Goal: Information Seeking & Learning: Find specific page/section

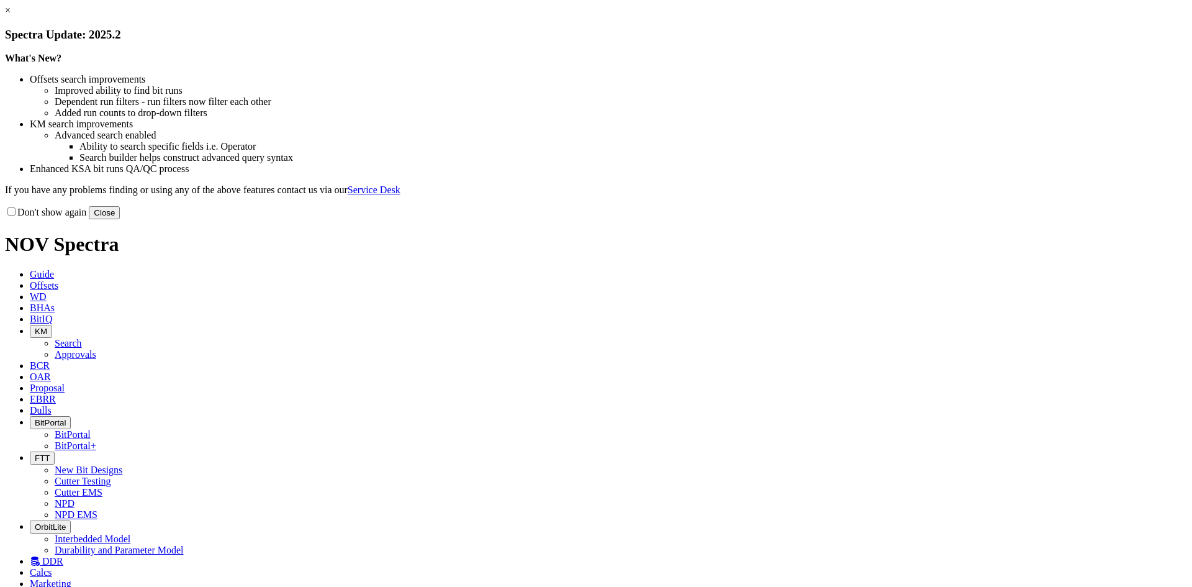
click at [120, 219] on button "Close" at bounding box center [104, 212] width 31 height 13
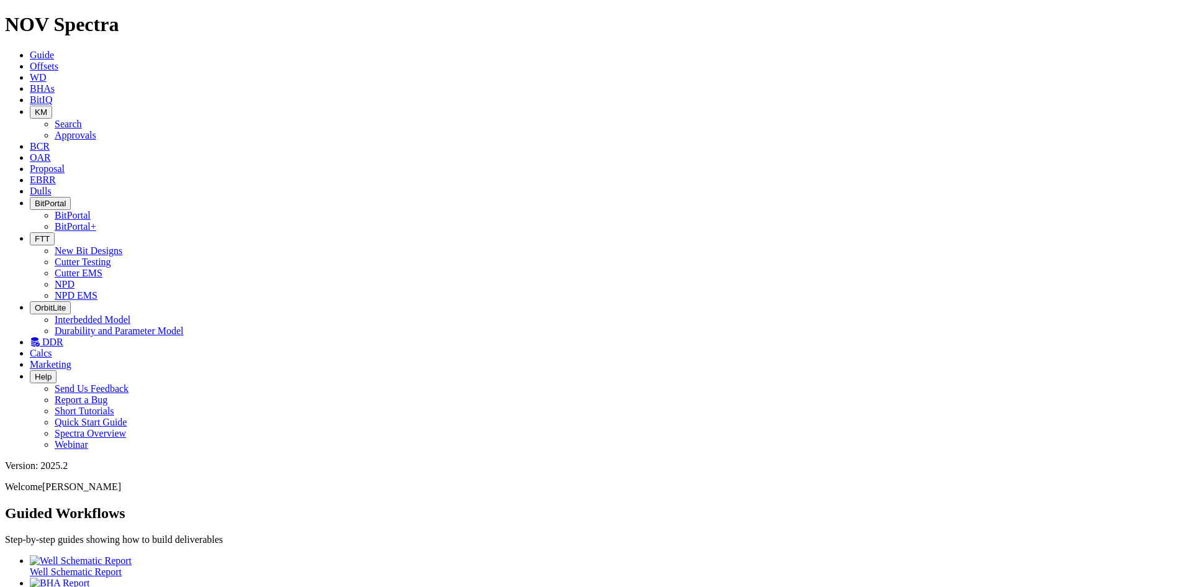
click at [63, 337] on span "DDR" at bounding box center [52, 342] width 21 height 11
click at [52, 186] on span "Dulls" at bounding box center [41, 191] width 22 height 11
click at [56, 174] on span "EBRR" at bounding box center [43, 179] width 26 height 11
click at [65, 163] on link "Proposal" at bounding box center [47, 168] width 35 height 11
click at [30, 152] on icon at bounding box center [30, 157] width 0 height 11
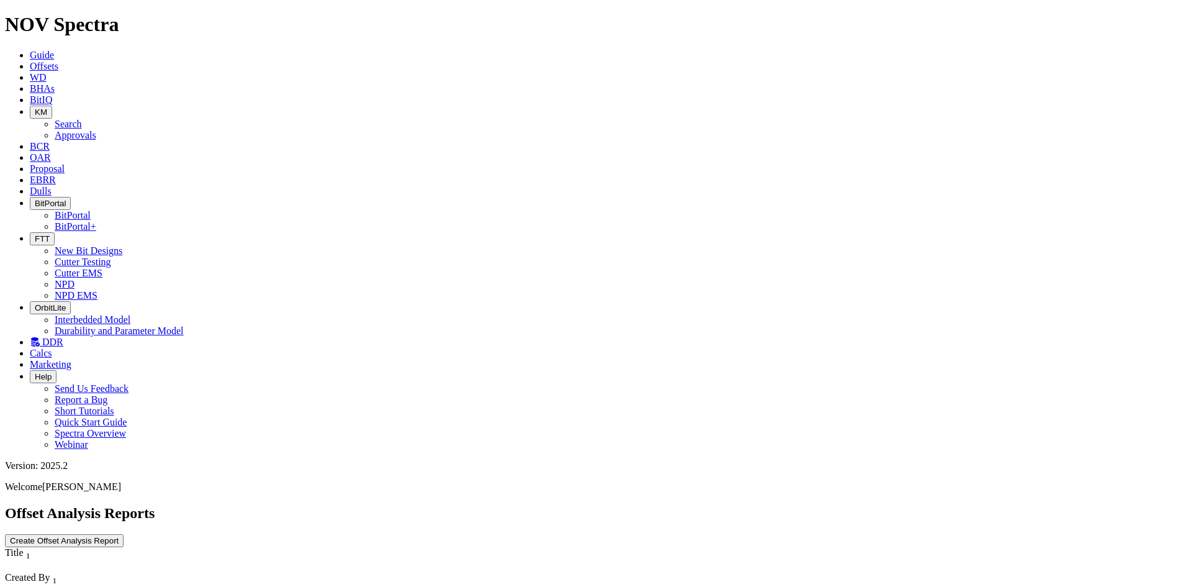
click at [35, 107] on icon "button" at bounding box center [35, 111] width 0 height 9
click at [96, 130] on link "Approvals" at bounding box center [76, 135] width 42 height 11
click at [47, 107] on span "KM" at bounding box center [41, 111] width 12 height 9
click at [82, 119] on link "Search" at bounding box center [68, 124] width 27 height 11
click at [127, 586] on button "button" at bounding box center [122, 592] width 10 height 4
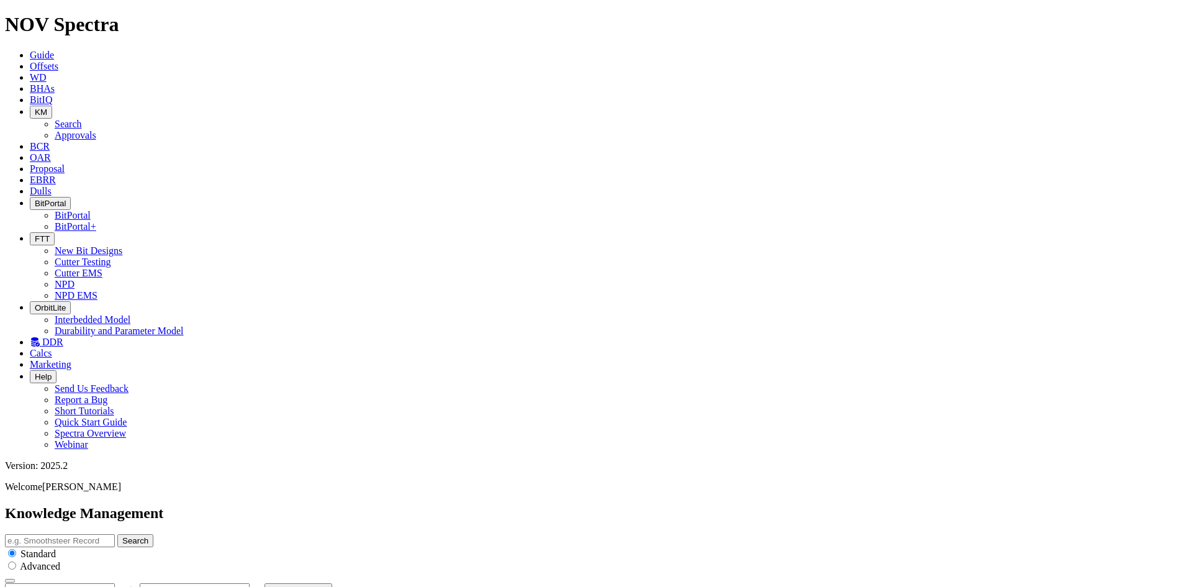
type input "[DATE]"
click at [30, 94] on icon at bounding box center [30, 99] width 0 height 11
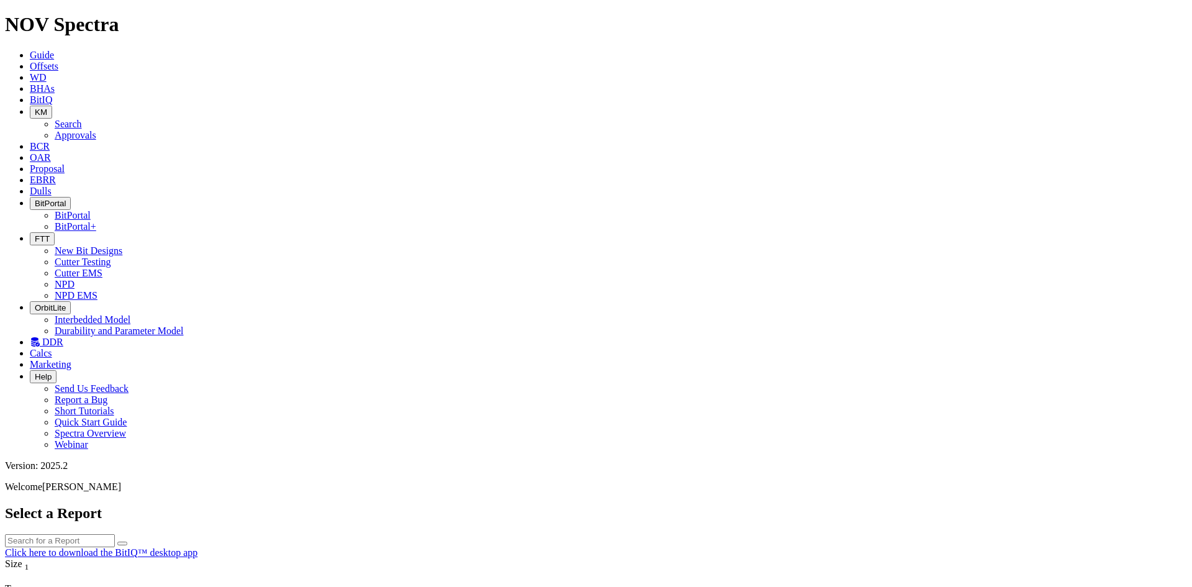
click at [55, 232] on button "FTT" at bounding box center [42, 238] width 25 height 13
click at [75, 279] on link "NPD" at bounding box center [65, 284] width 20 height 11
click at [35, 234] on icon "button" at bounding box center [35, 238] width 0 height 9
click at [111, 256] on link "Cutter Testing" at bounding box center [83, 261] width 57 height 11
click at [58, 61] on span "Offsets" at bounding box center [44, 66] width 29 height 11
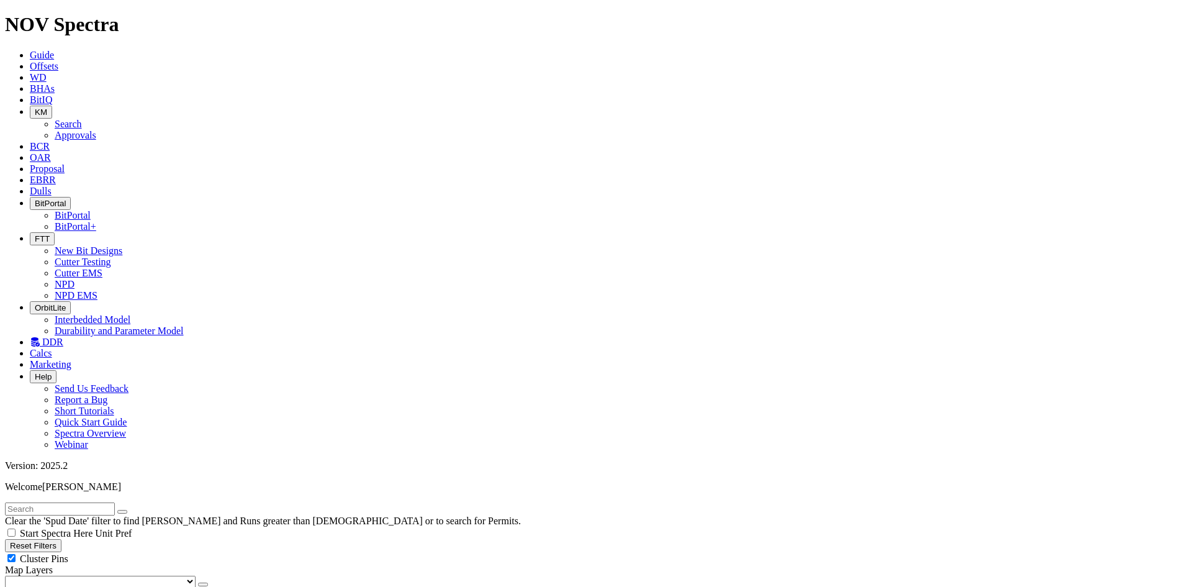
click at [68, 553] on span "Cluster Pins" at bounding box center [44, 558] width 48 height 11
checkbox input "false"
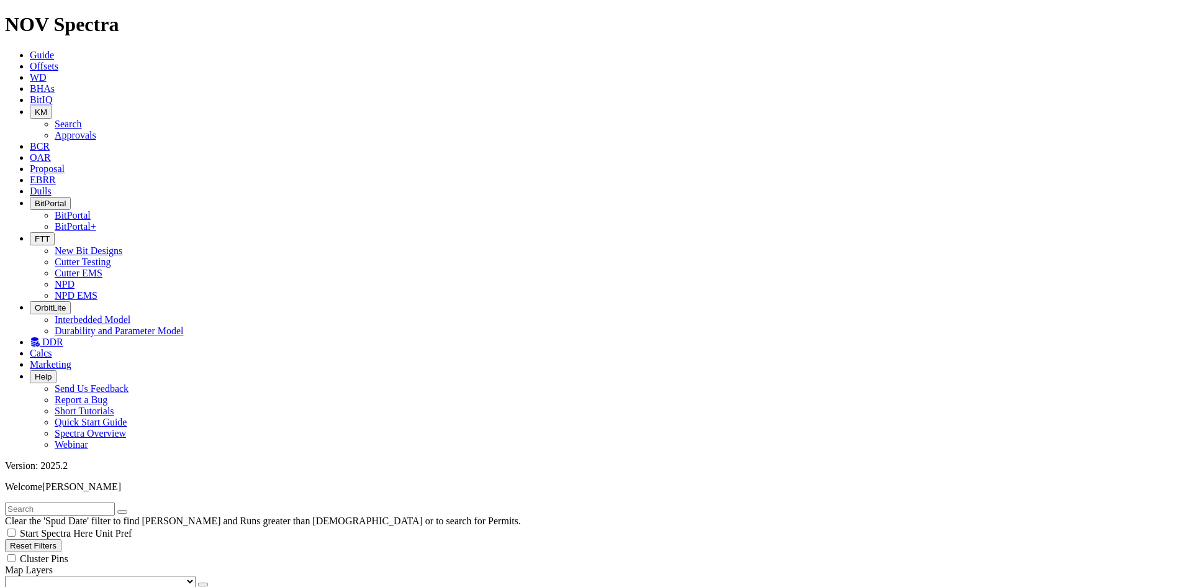
scroll to position [62, 0]
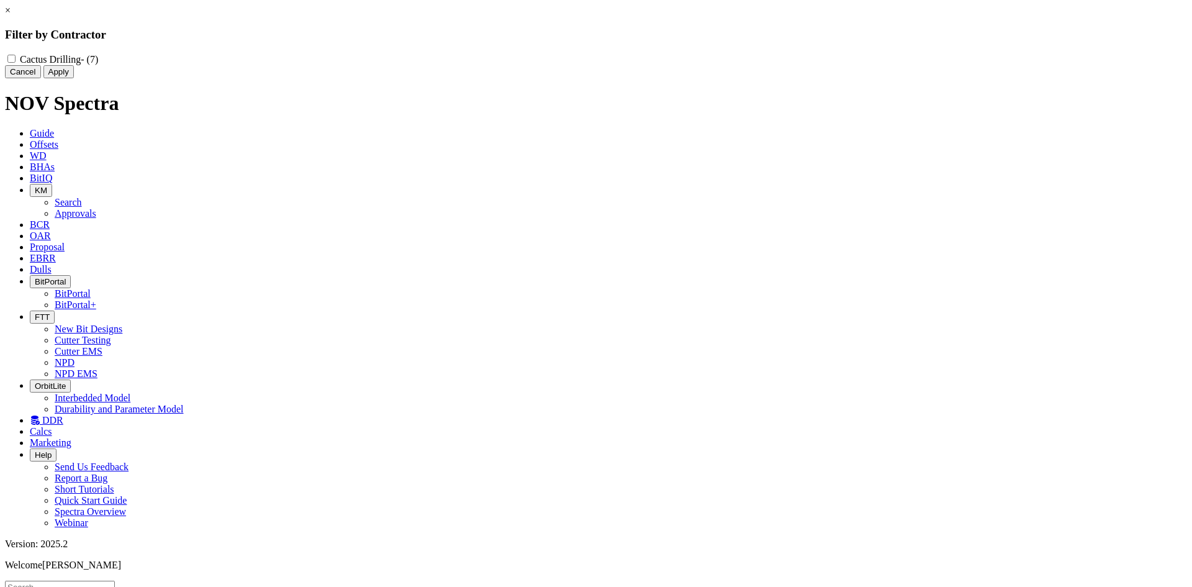
click at [518, 63] on div "Cactus Drilling - (7)" at bounding box center [596, 59] width 1182 height 12
click at [16, 58] on Drilling "Cactus Drilling - (7)" at bounding box center [11, 59] width 8 height 8
checkbox Drilling "true"
click at [74, 78] on button "Apply" at bounding box center [58, 71] width 30 height 13
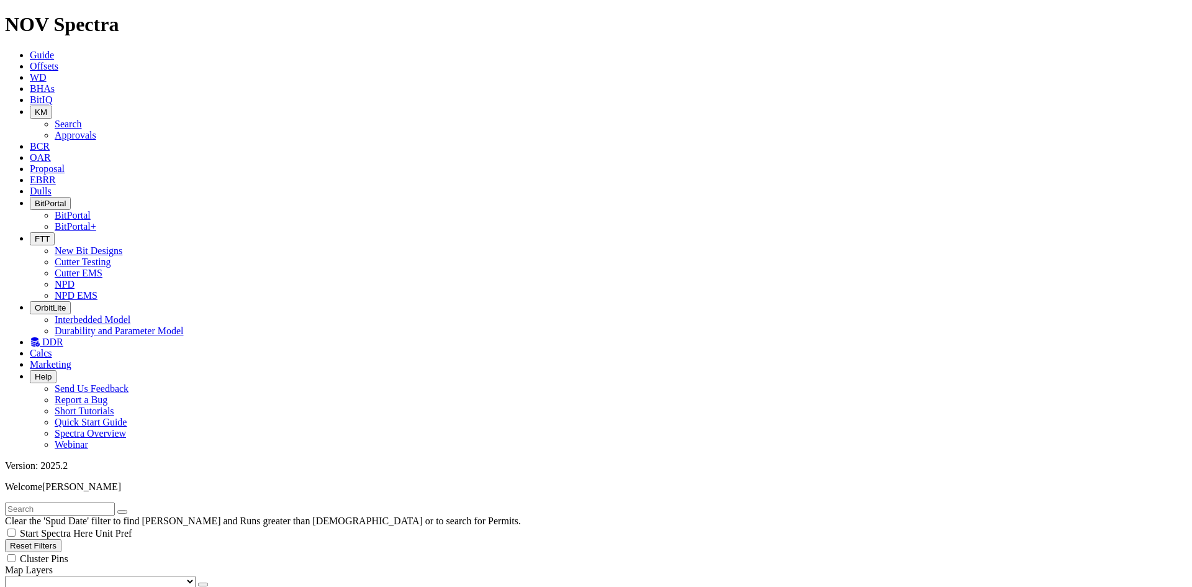
scroll to position [124, 0]
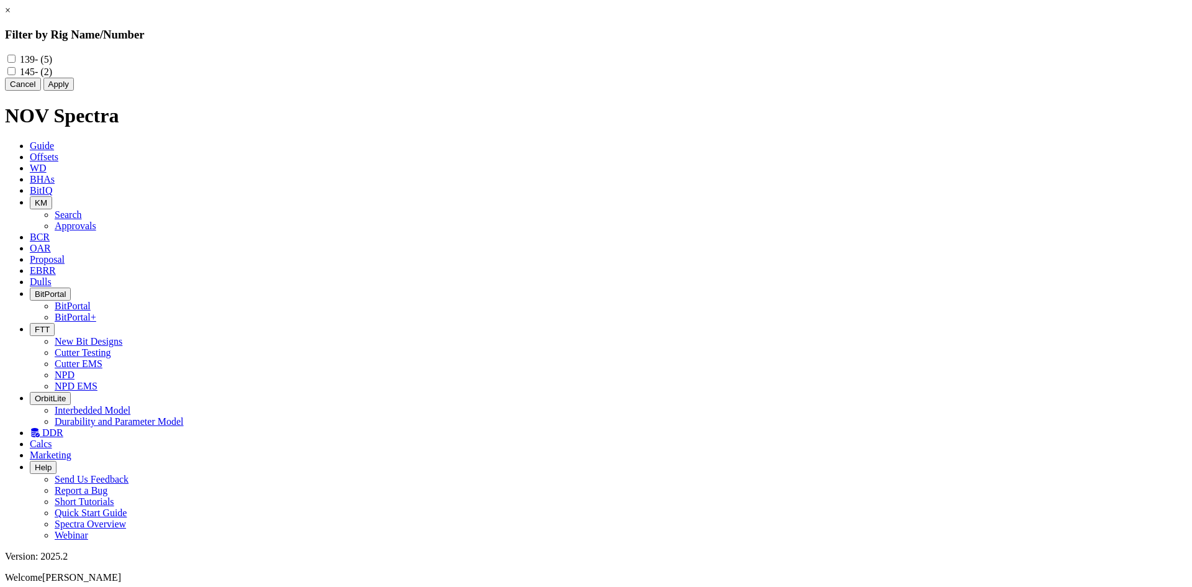
click at [16, 61] on input "139 - (5)" at bounding box center [11, 59] width 8 height 8
checkbox input "true"
click at [74, 91] on button "Apply" at bounding box center [58, 84] width 30 height 13
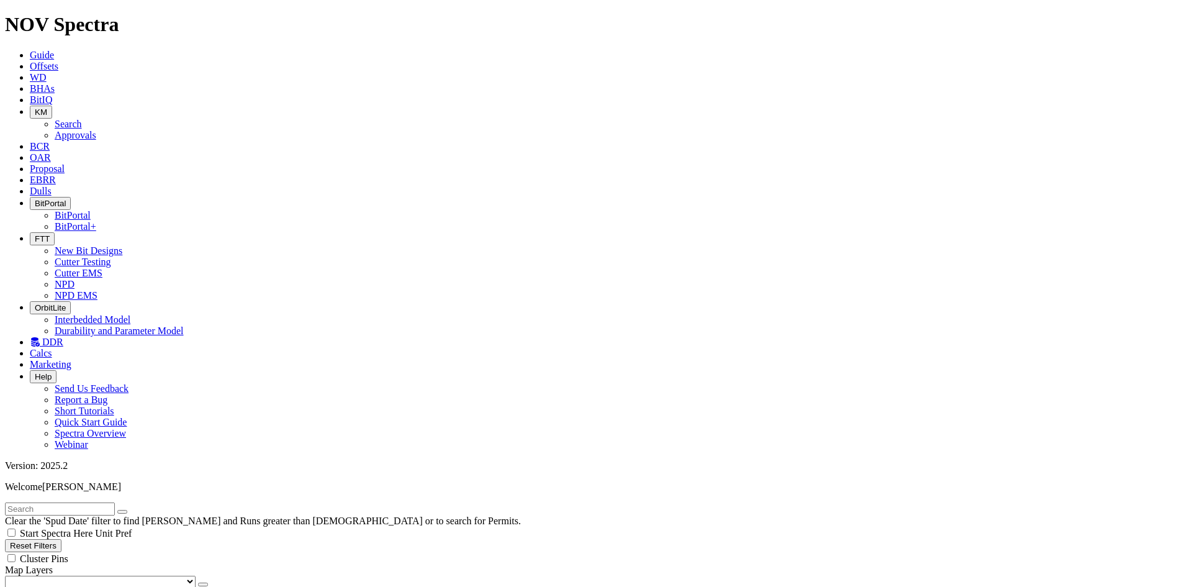
scroll to position [456, 0]
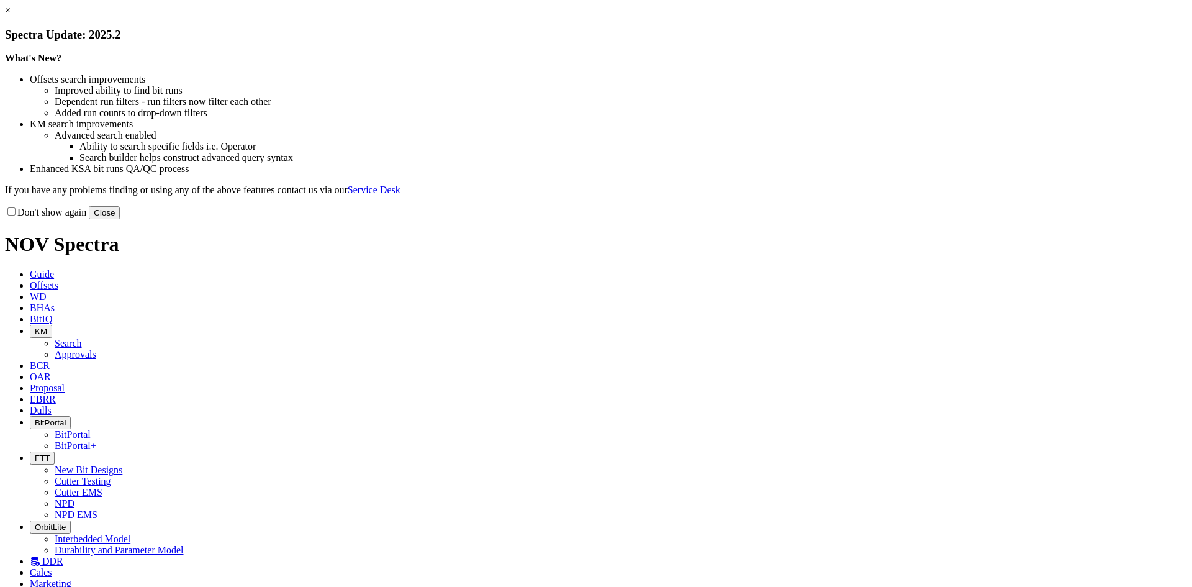
click at [120, 219] on button "Close" at bounding box center [104, 212] width 31 height 13
